Goal: Information Seeking & Learning: Check status

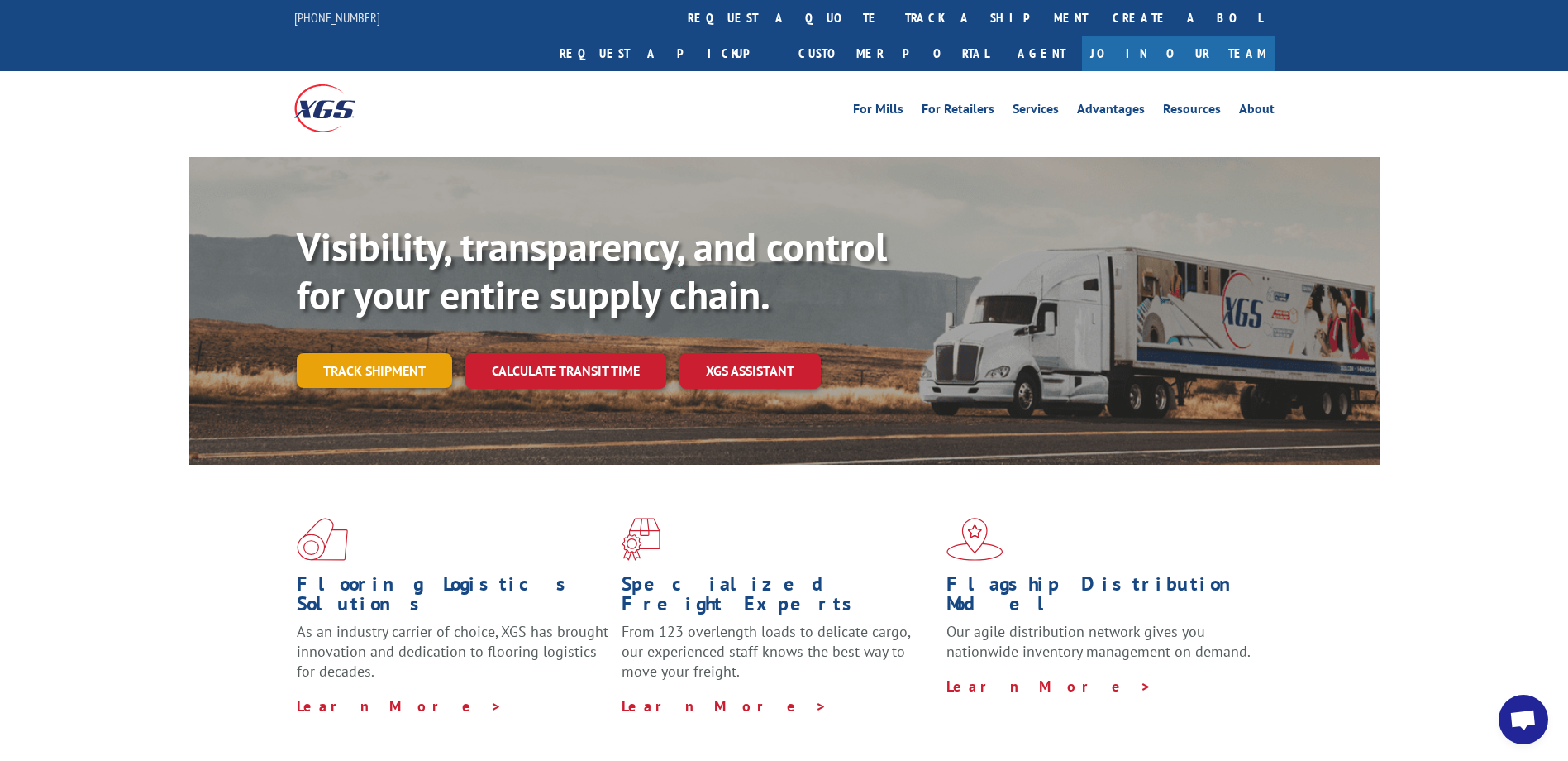
click at [345, 353] on link "Track shipment" at bounding box center [374, 370] width 156 height 35
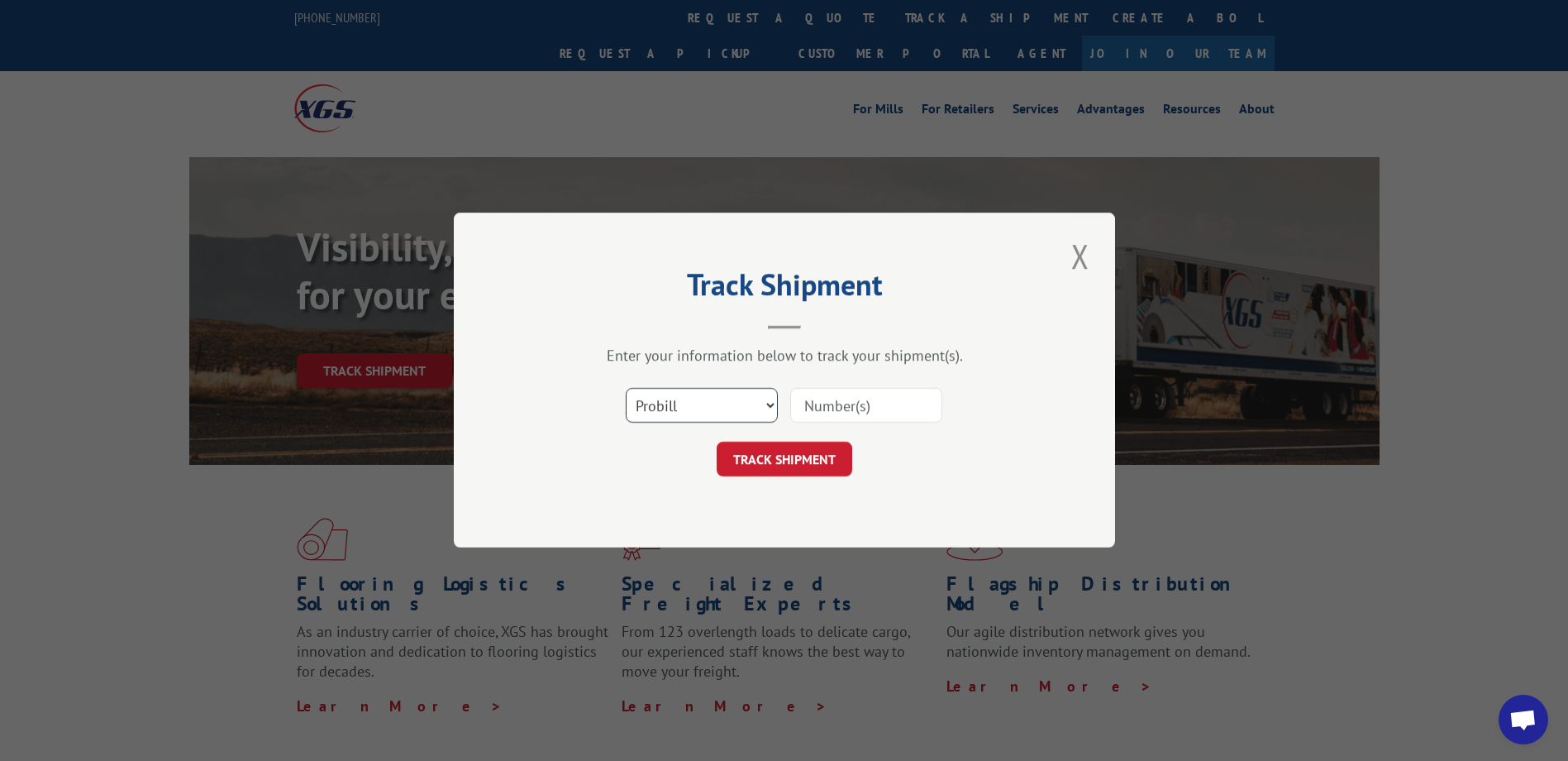
click at [691, 415] on select "Select category... Probill BOL PO" at bounding box center [701, 405] width 152 height 35
select select "bol"
click at [626, 388] on select "Select category... Probill BOL PO" at bounding box center [701, 405] width 152 height 35
click at [871, 403] on input at bounding box center [866, 405] width 152 height 35
paste input "2820406"
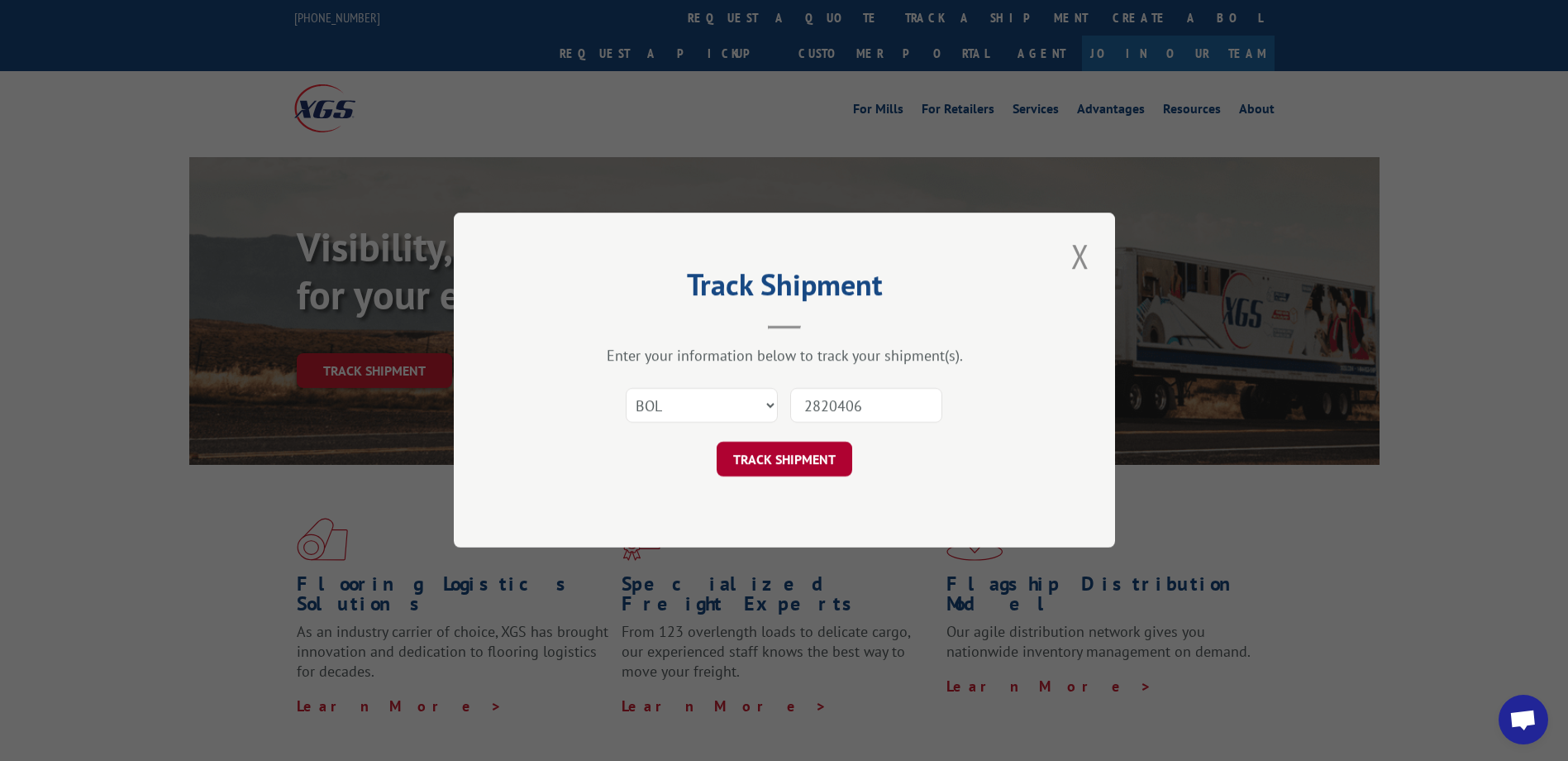
type input "2820406"
click at [800, 457] on button "TRACK SHIPMENT" at bounding box center [784, 459] width 136 height 35
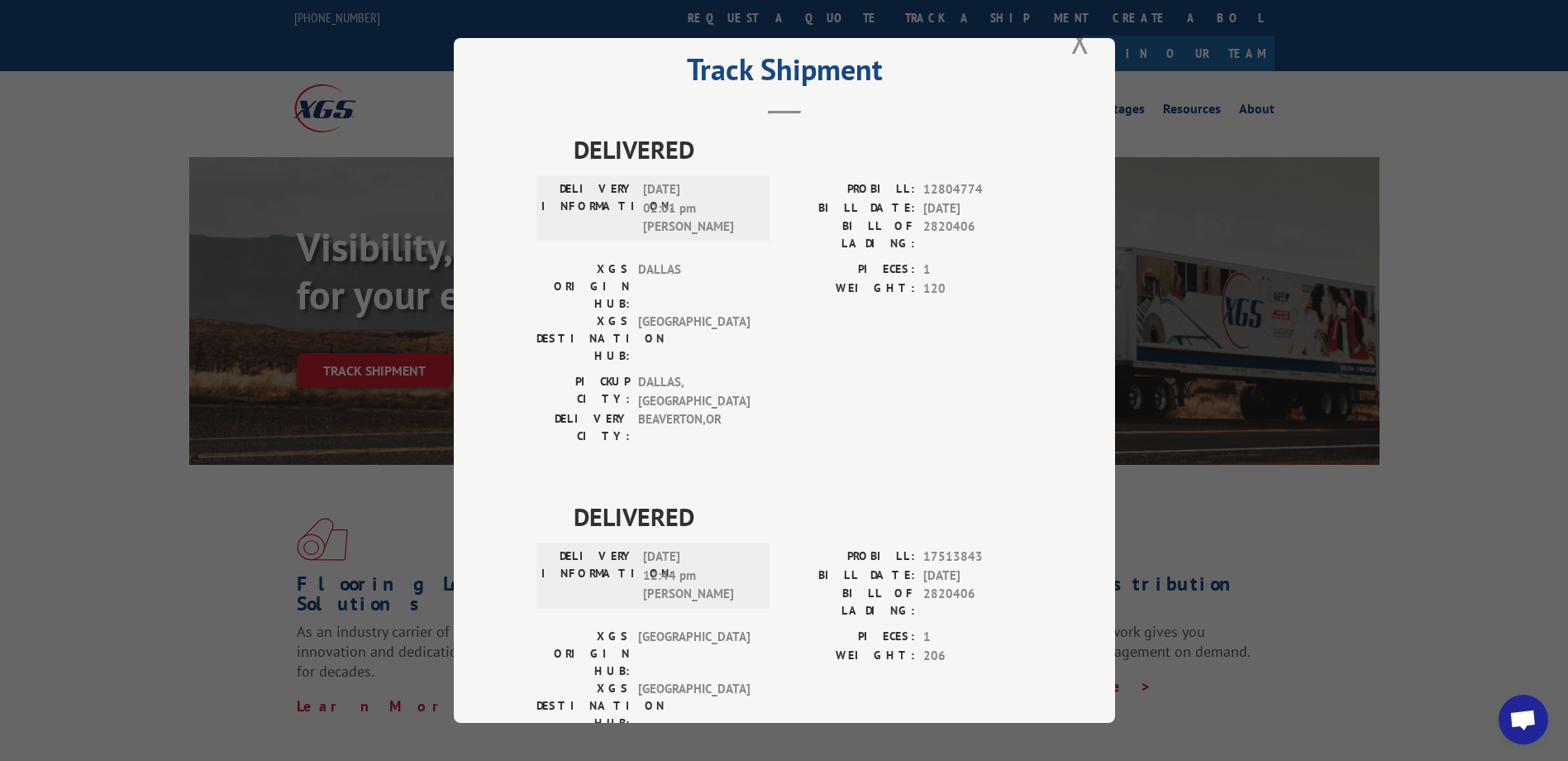
scroll to position [60, 0]
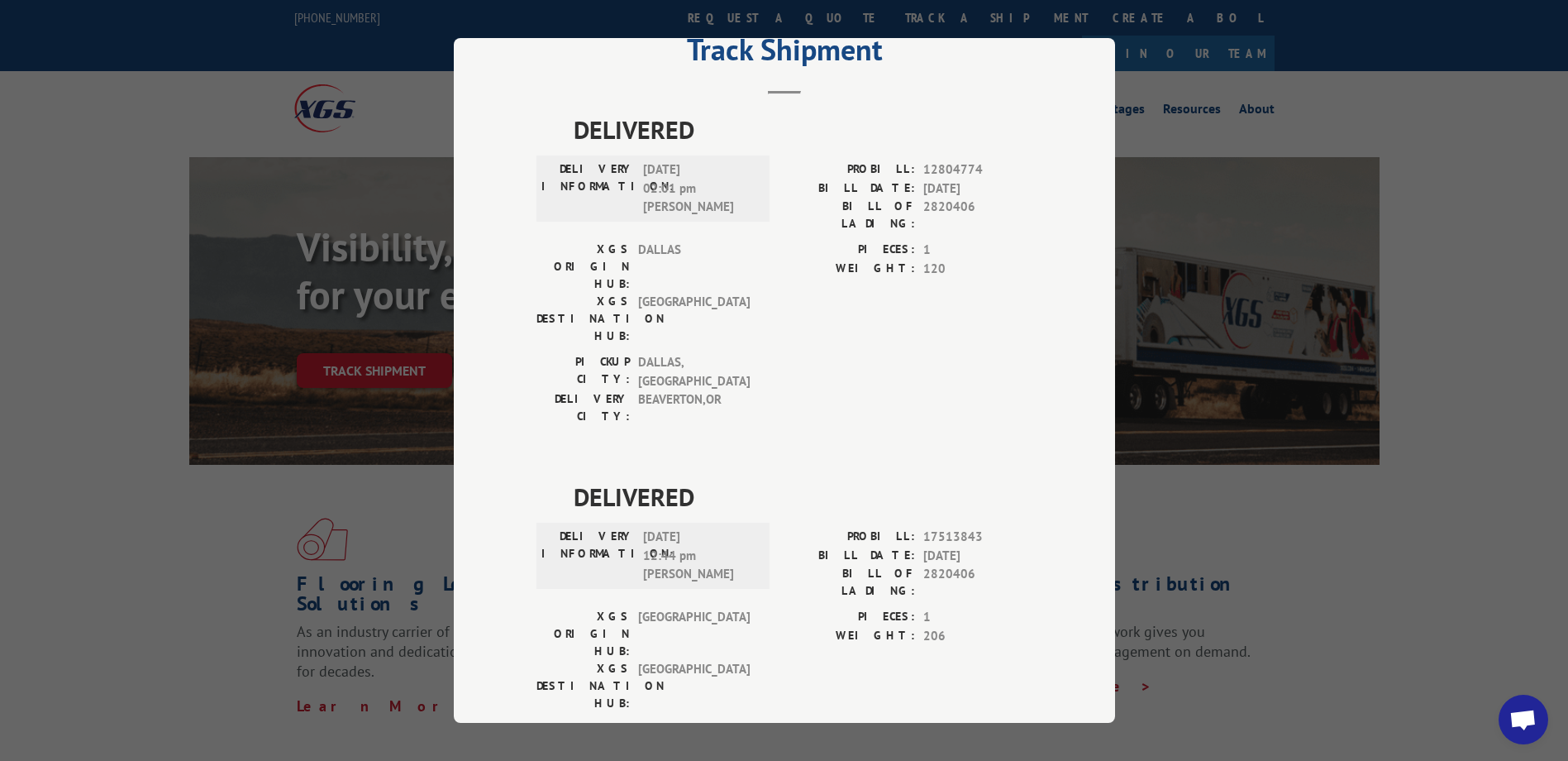
drag, startPoint x: 113, startPoint y: 534, endPoint x: 410, endPoint y: 624, distance: 310.3
click at [114, 534] on div "Track Shipment DELIVERED DELIVERY INFORMATION: [DATE] 02:01 pm [PERSON_NAME]: 1…" at bounding box center [784, 380] width 1568 height 761
